Goal: Check status: Check status

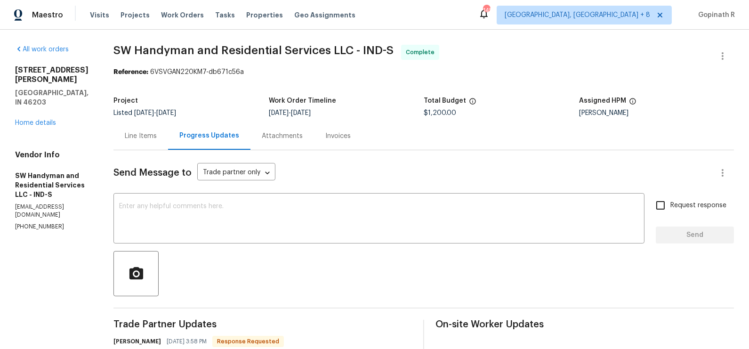
click at [139, 134] on div "Line Items" at bounding box center [141, 135] width 32 height 9
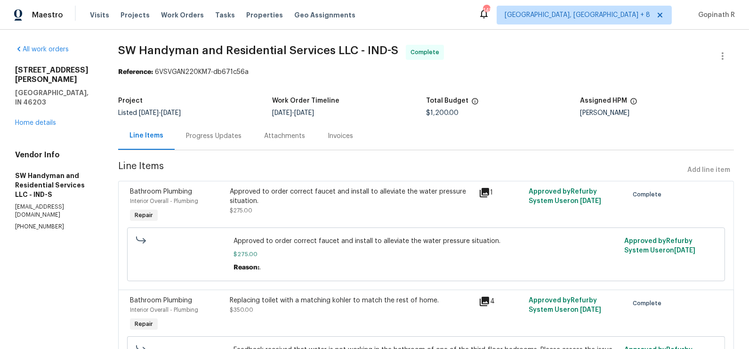
click at [201, 140] on div "Progress Updates" at bounding box center [214, 135] width 56 height 9
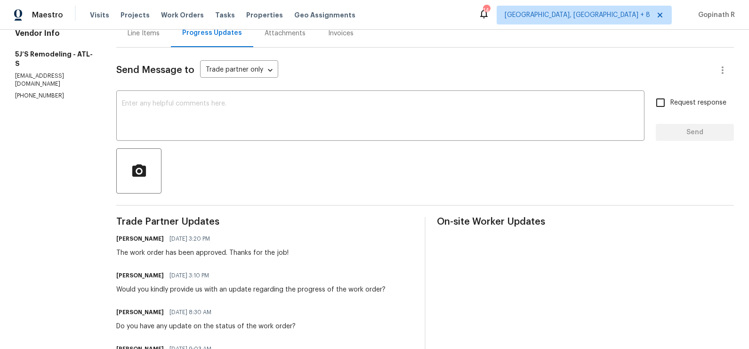
scroll to position [105, 0]
